Goal: Entertainment & Leisure: Consume media (video, audio)

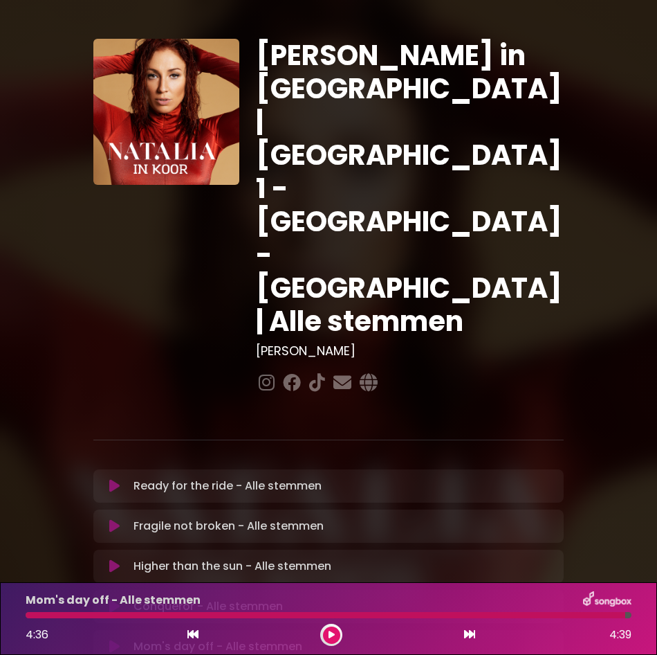
scroll to position [273, 0]
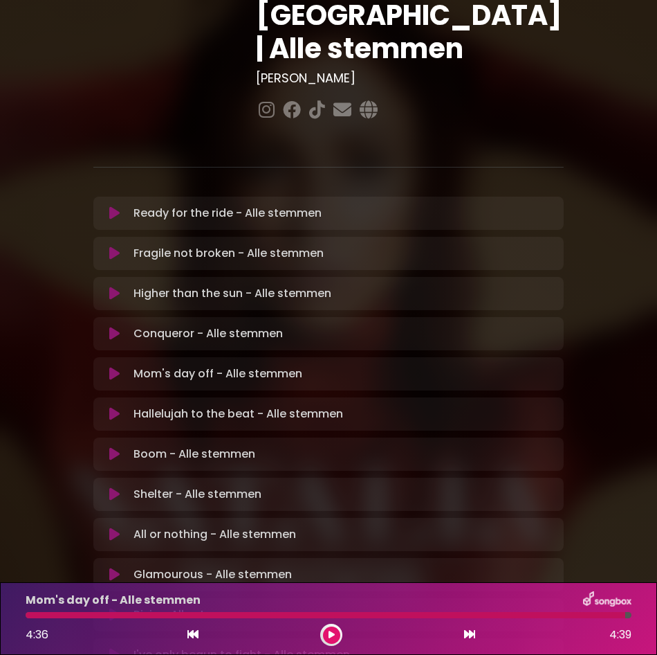
click at [125, 407] on button at bounding box center [115, 414] width 26 height 14
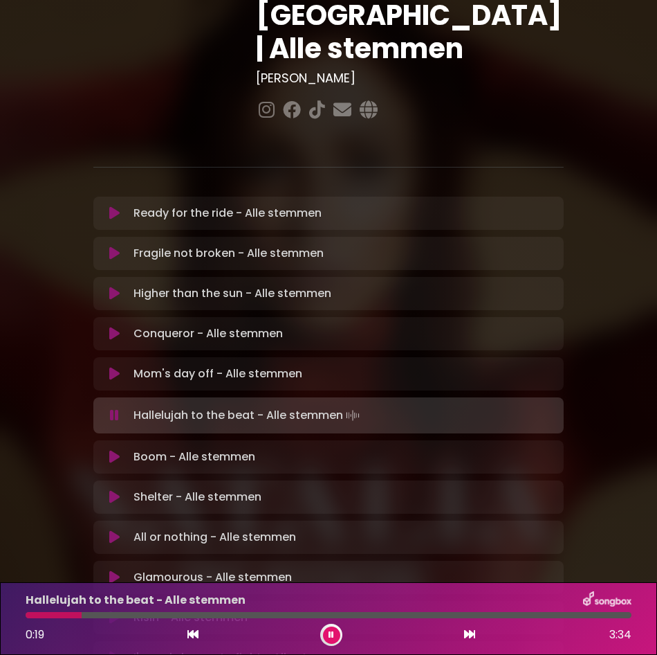
click at [125, 408] on button at bounding box center [115, 415] width 26 height 14
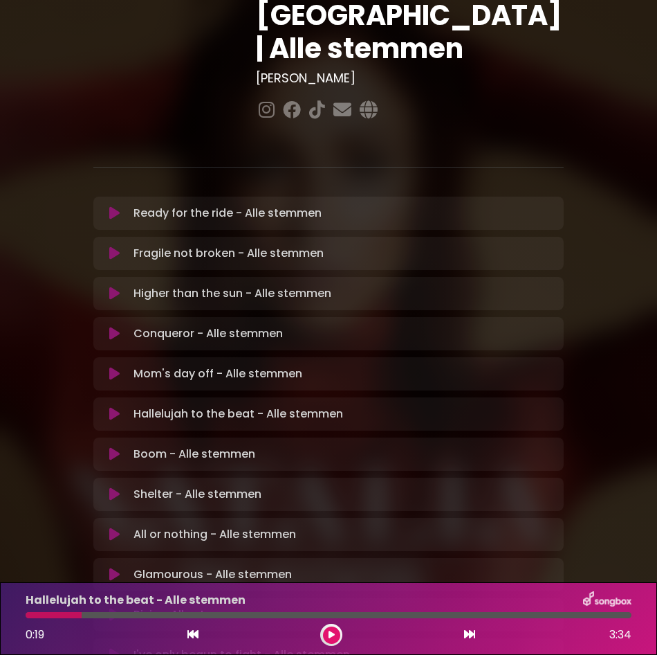
click at [125, 407] on button at bounding box center [115, 414] width 26 height 14
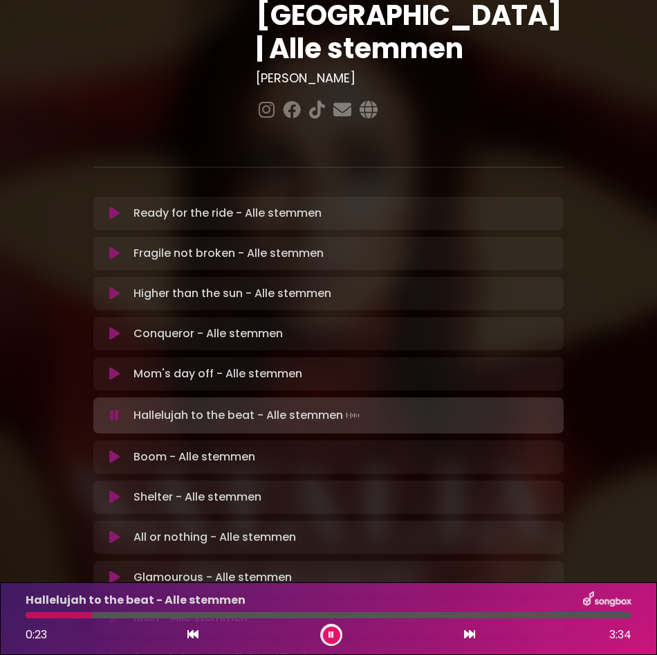
click at [28, 612] on div at bounding box center [59, 615] width 66 height 6
click at [216, 615] on div at bounding box center [149, 615] width 246 height 6
click at [216, 615] on div at bounding box center [154, 615] width 256 height 6
click at [216, 615] on div at bounding box center [154, 615] width 257 height 6
click at [198, 613] on div at bounding box center [123, 615] width 194 height 6
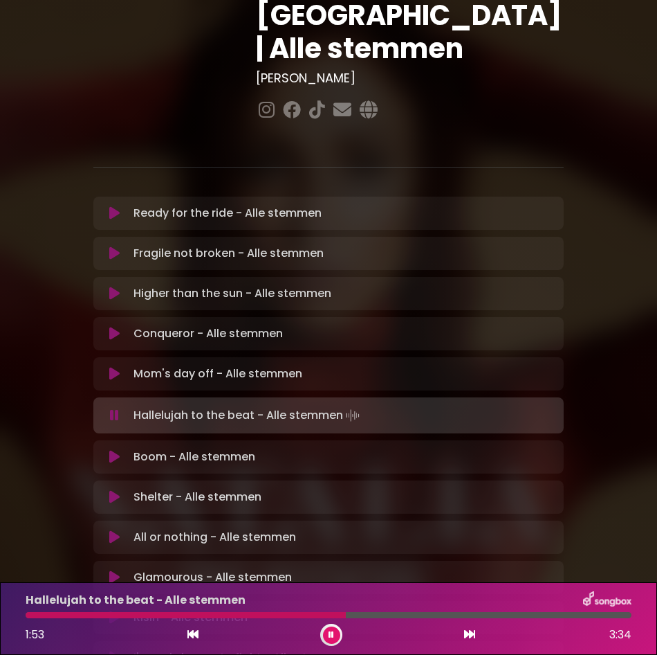
click at [198, 613] on div at bounding box center [186, 615] width 320 height 6
click at [198, 613] on div at bounding box center [250, 615] width 449 height 6
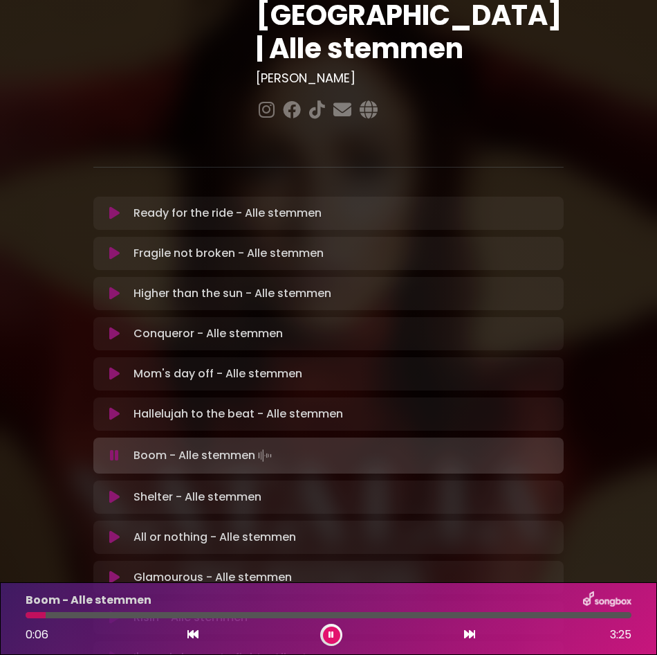
click at [334, 632] on icon at bounding box center [332, 634] width 6 height 8
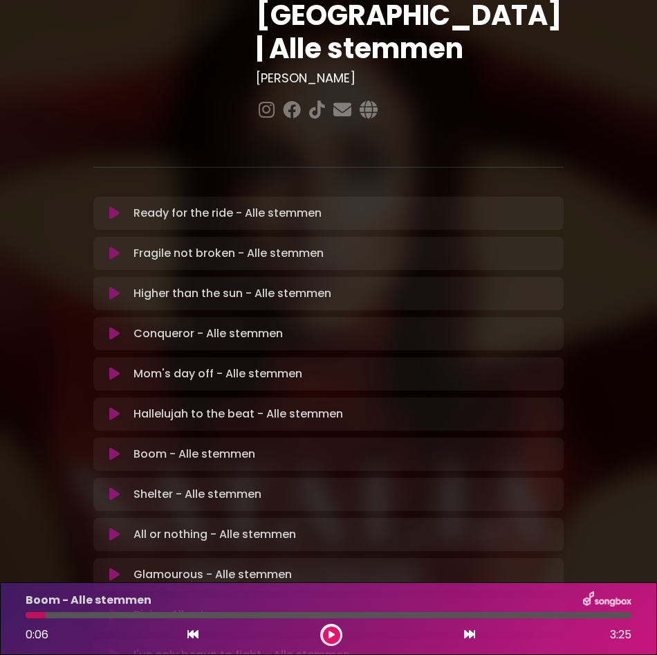
click at [126, 407] on button at bounding box center [115, 414] width 26 height 14
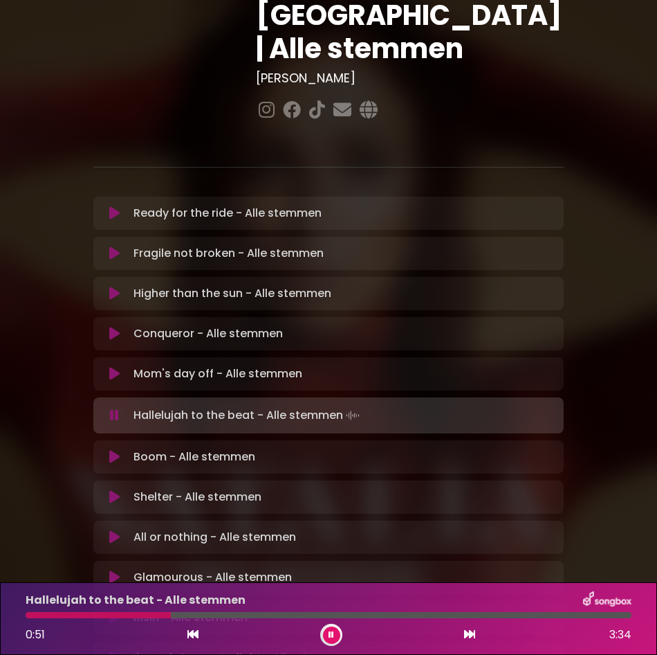
click at [138, 616] on div at bounding box center [98, 615] width 145 height 6
click at [433, 617] on div at bounding box center [248, 615] width 444 height 6
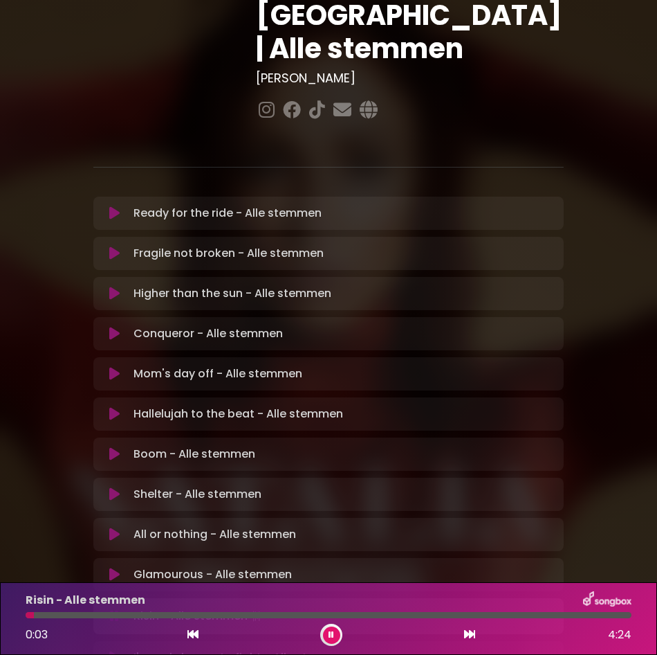
click at [334, 628] on button at bounding box center [331, 634] width 17 height 17
click at [332, 633] on icon at bounding box center [332, 634] width 6 height 8
click at [27, 614] on div at bounding box center [49, 615] width 46 height 6
click at [149, 615] on div at bounding box center [329, 615] width 606 height 6
click at [331, 637] on icon at bounding box center [332, 634] width 6 height 8
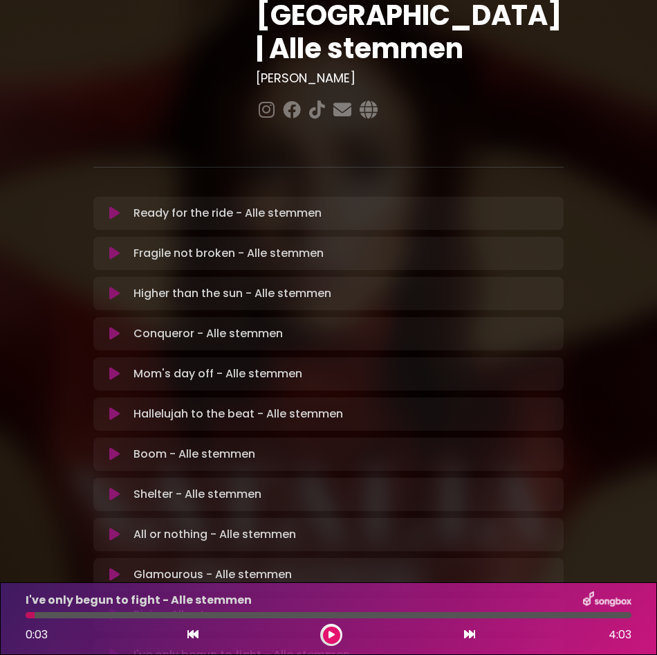
click at [106, 608] on button at bounding box center [115, 615] width 26 height 14
click at [127, 618] on div "Risin - Alle stemmen 0:03 4:24" at bounding box center [328, 618] width 623 height 55
click at [127, 614] on div at bounding box center [329, 615] width 606 height 6
click at [102, 612] on div at bounding box center [99, 615] width 147 height 6
click at [70, 611] on div "Risin - Alle stemmen 1:04 4:24" at bounding box center [328, 618] width 623 height 55
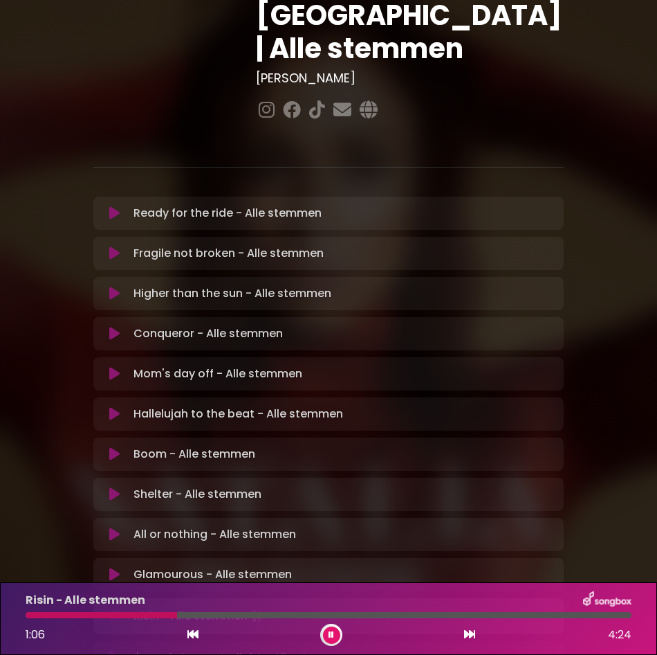
click at [70, 612] on div at bounding box center [102, 615] width 152 height 6
click at [91, 616] on div at bounding box center [329, 615] width 606 height 6
click at [108, 616] on div at bounding box center [329, 615] width 606 height 6
click at [127, 615] on div at bounding box center [329, 615] width 606 height 6
click at [330, 629] on button at bounding box center [331, 634] width 17 height 17
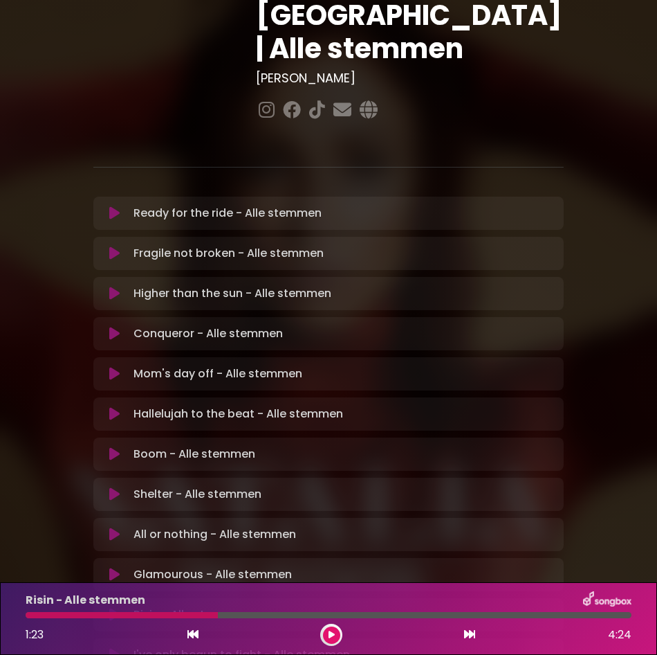
click at [334, 634] on icon at bounding box center [332, 634] width 6 height 8
click at [158, 615] on div at bounding box center [123, 615] width 194 height 6
click at [416, 615] on div at bounding box center [253, 615] width 455 height 6
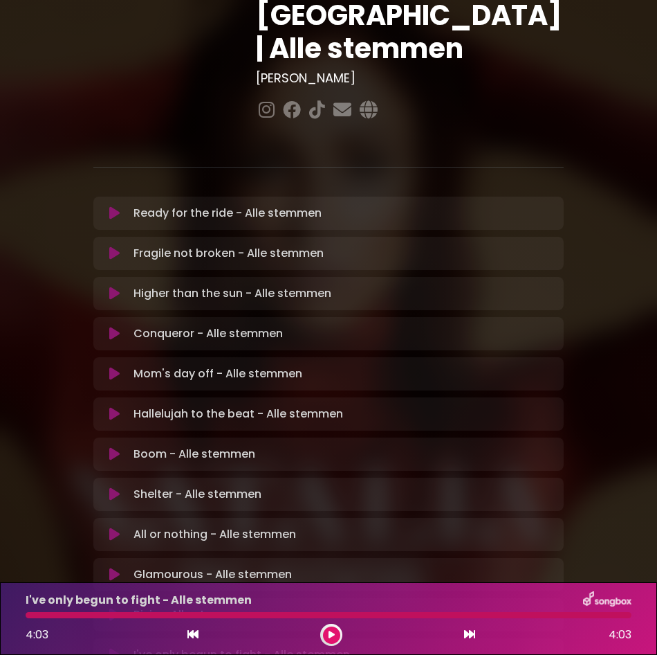
click at [105, 648] on button at bounding box center [115, 655] width 26 height 14
click at [52, 618] on div "I've only begun to fight - Alle stemmen 2:38 4:03" at bounding box center [328, 618] width 623 height 55
click at [35, 612] on div at bounding box center [224, 615] width 396 height 6
